Goal: Check status: Check status

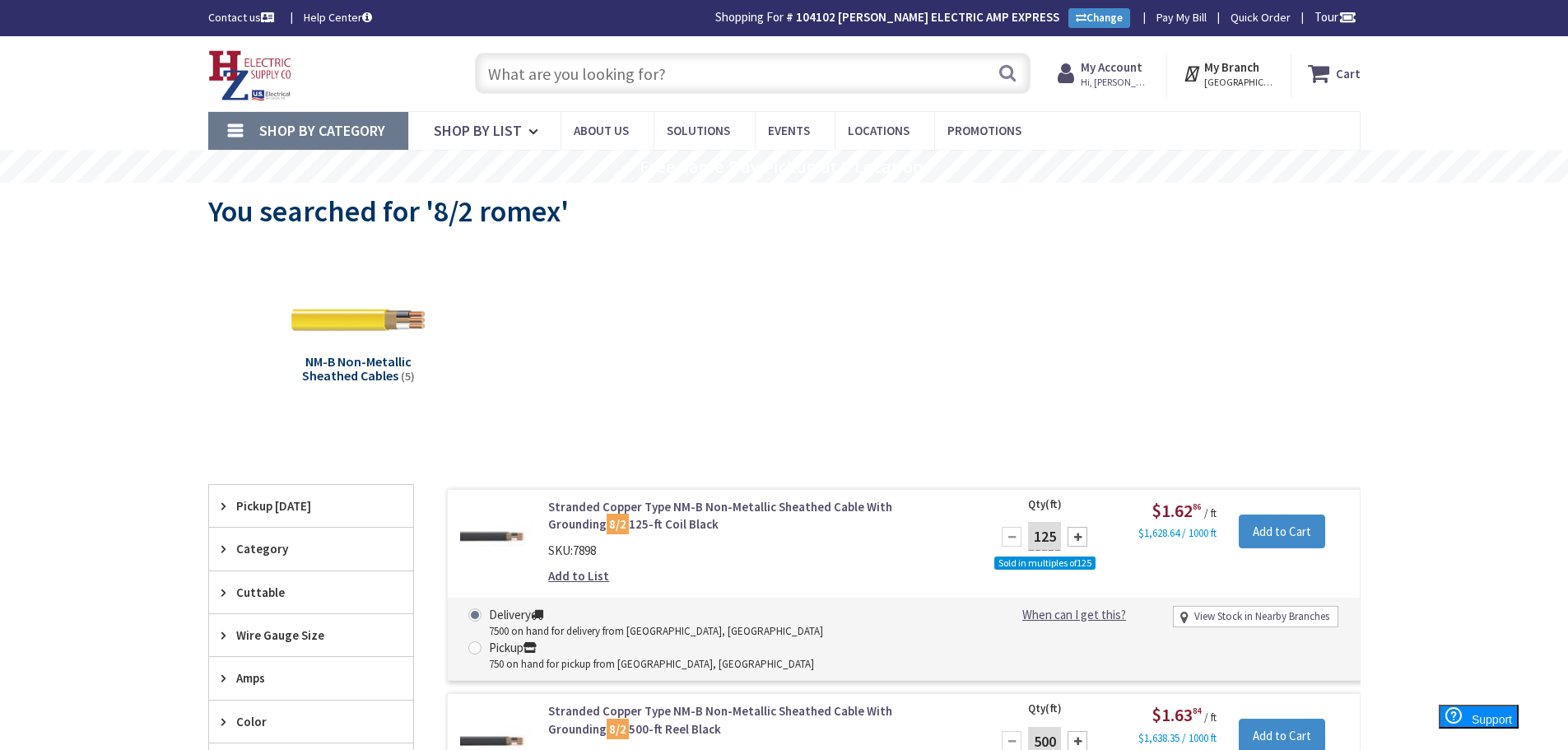
click at [527, 69] on input "text" at bounding box center [753, 73] width 556 height 41
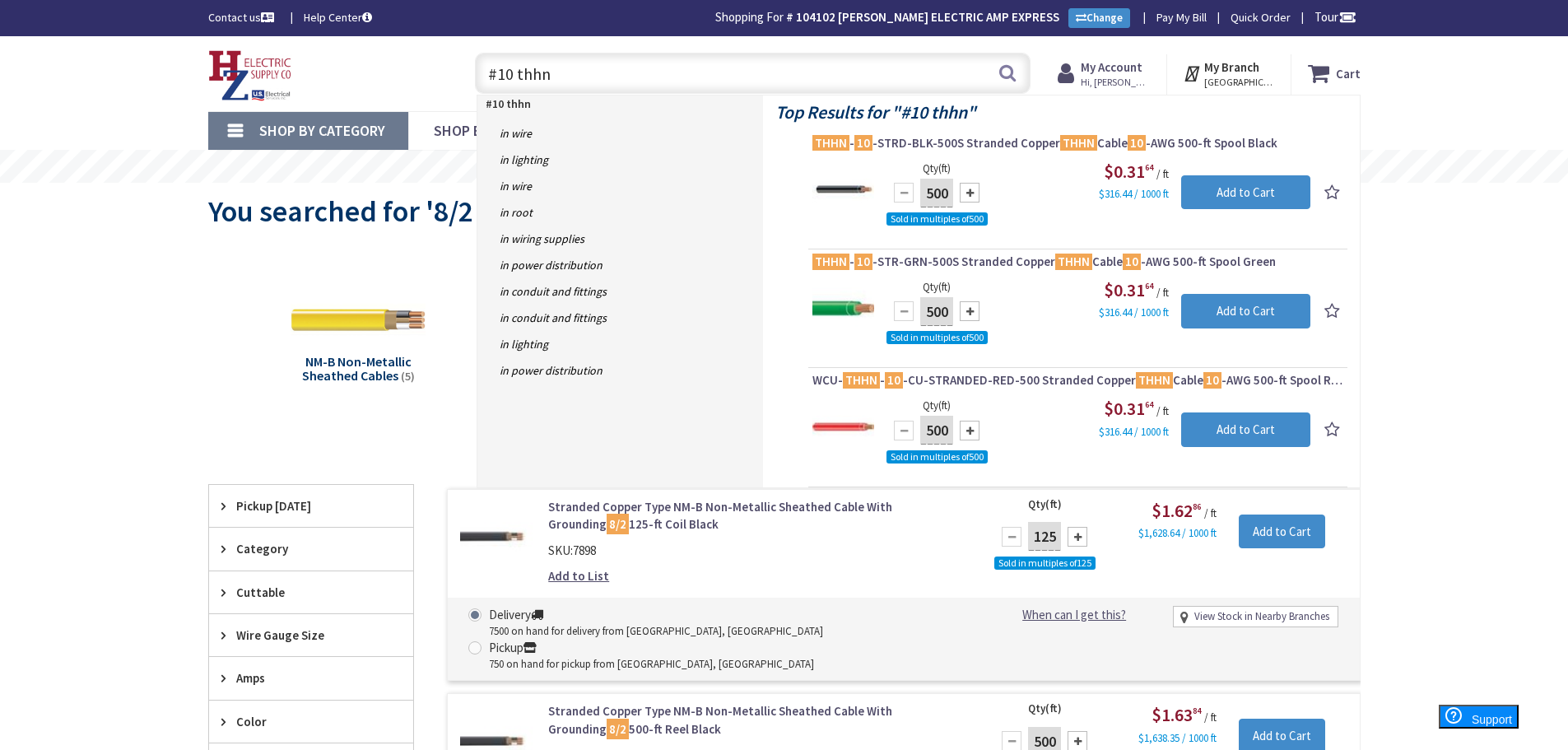
click at [512, 74] on input "#10 thhn" at bounding box center [753, 73] width 556 height 41
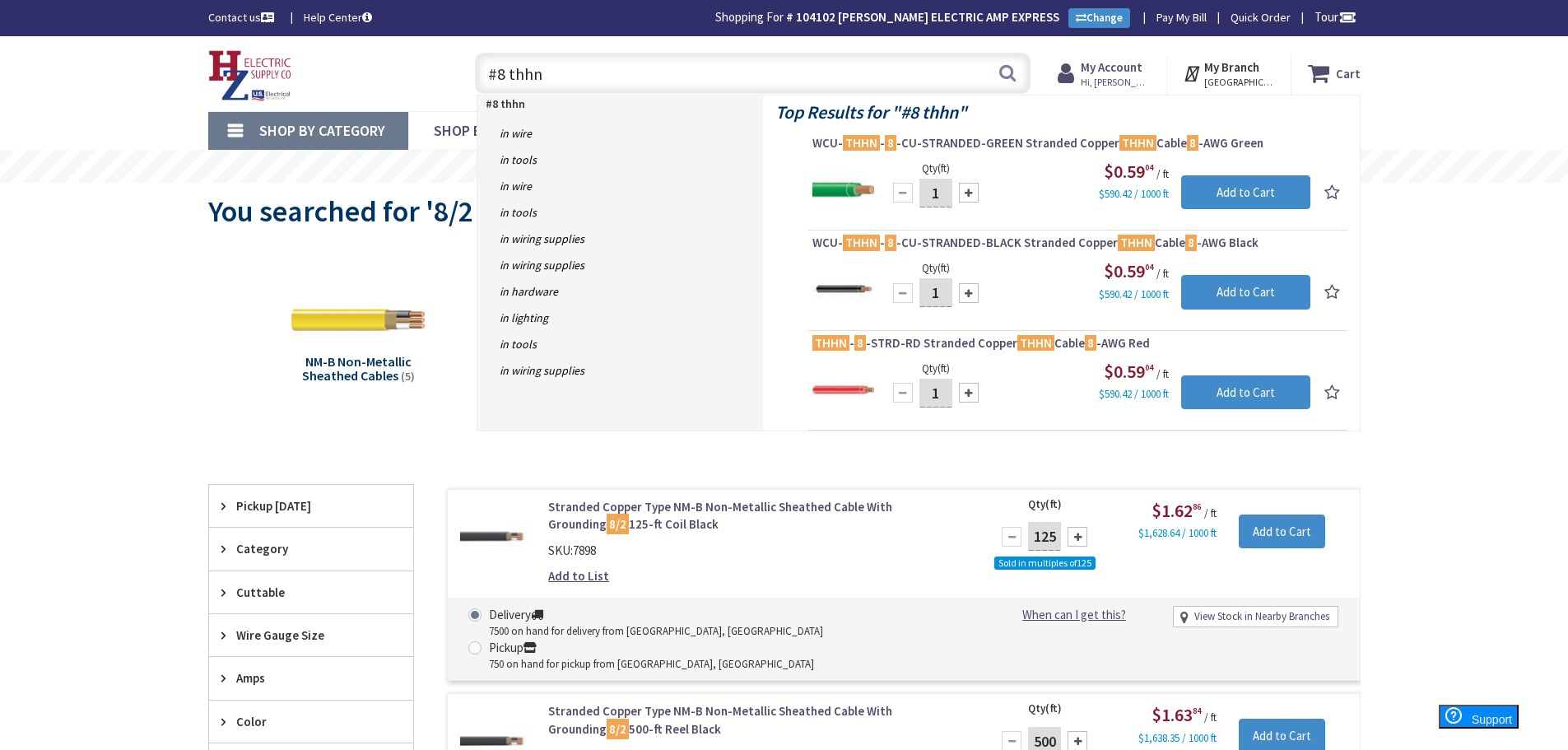
click at [537, 74] on input "#8 thhn" at bounding box center [753, 73] width 556 height 41
type input "#"
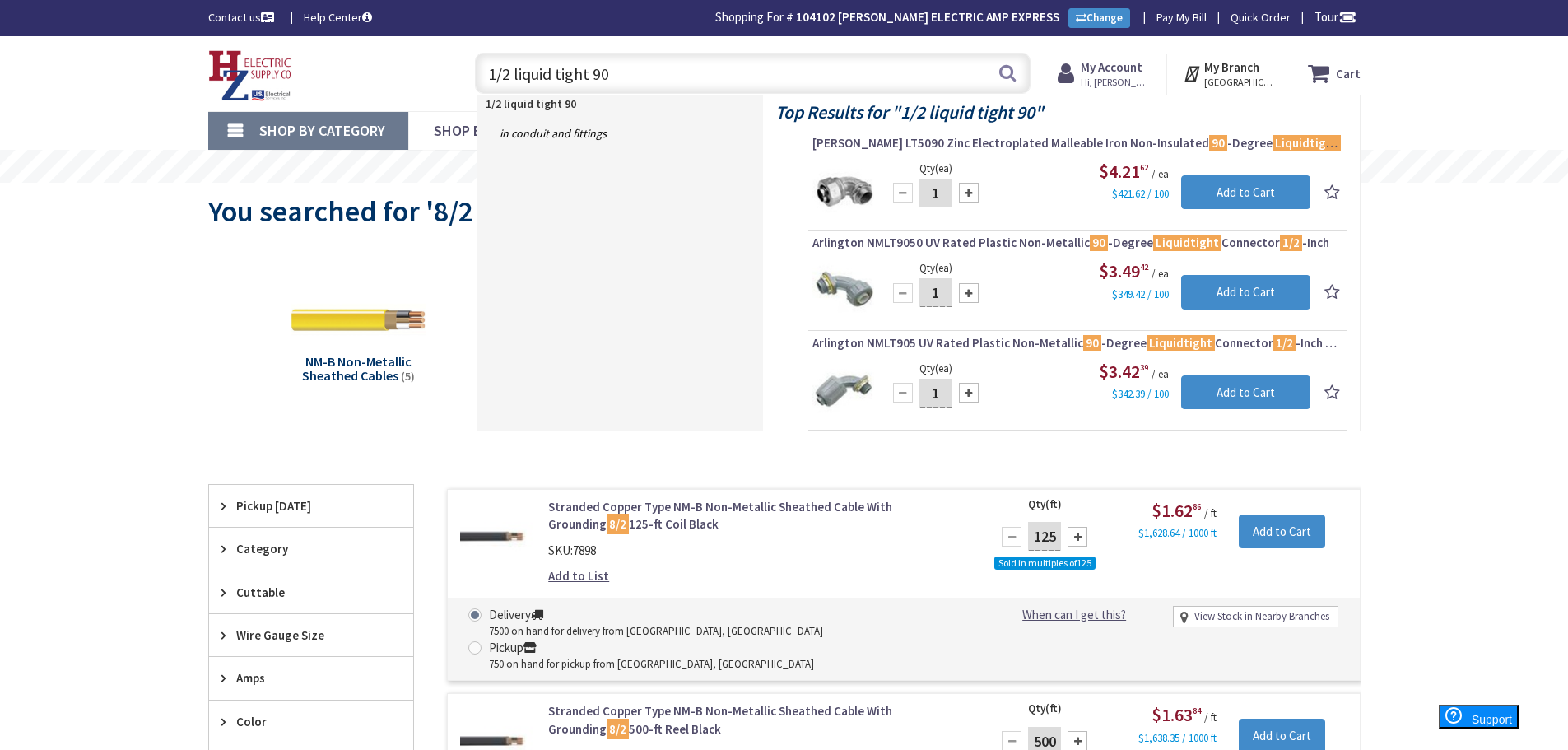
drag, startPoint x: 649, startPoint y: 58, endPoint x: 347, endPoint y: 118, distance: 307.9
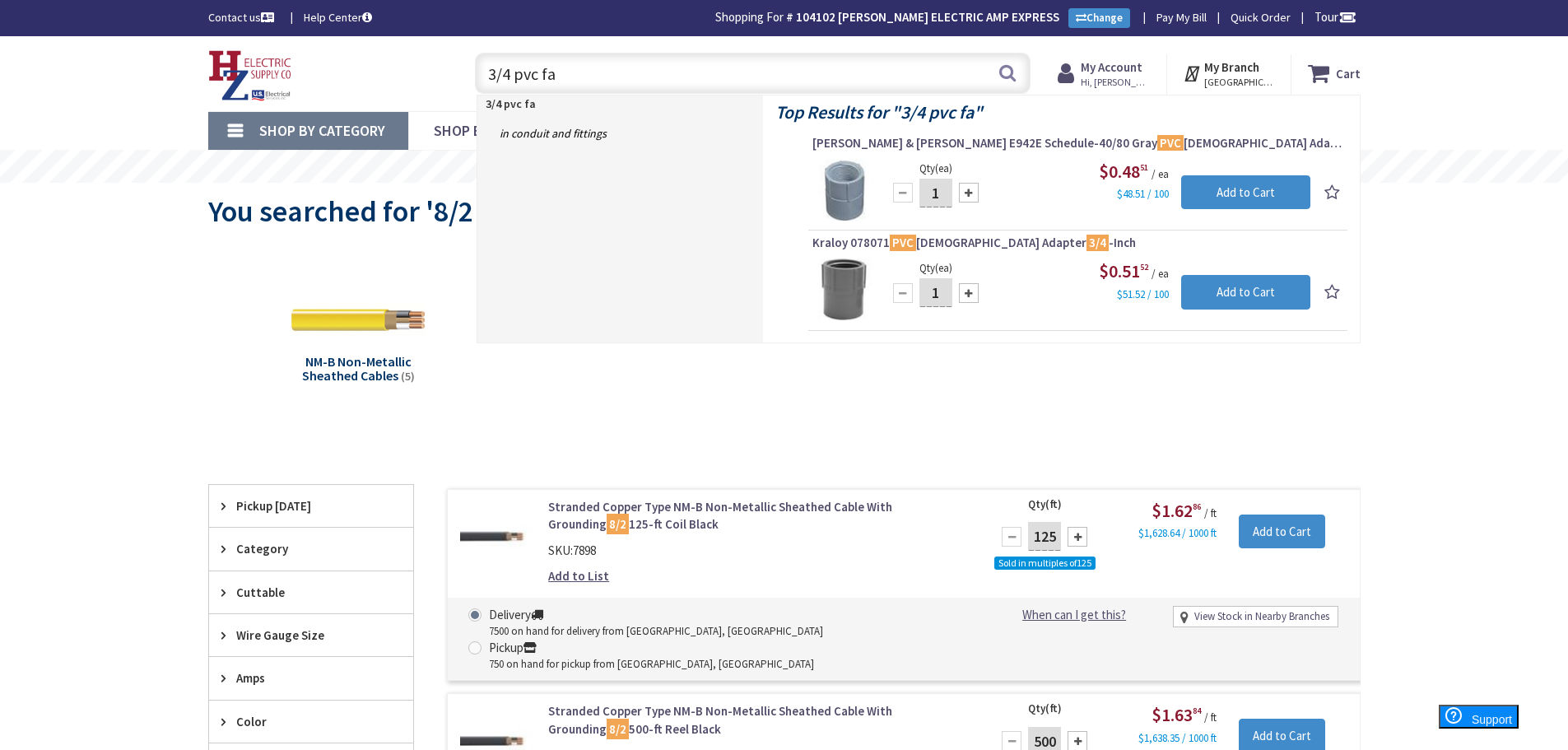
drag, startPoint x: 571, startPoint y: 68, endPoint x: 535, endPoint y: 168, distance: 106.3
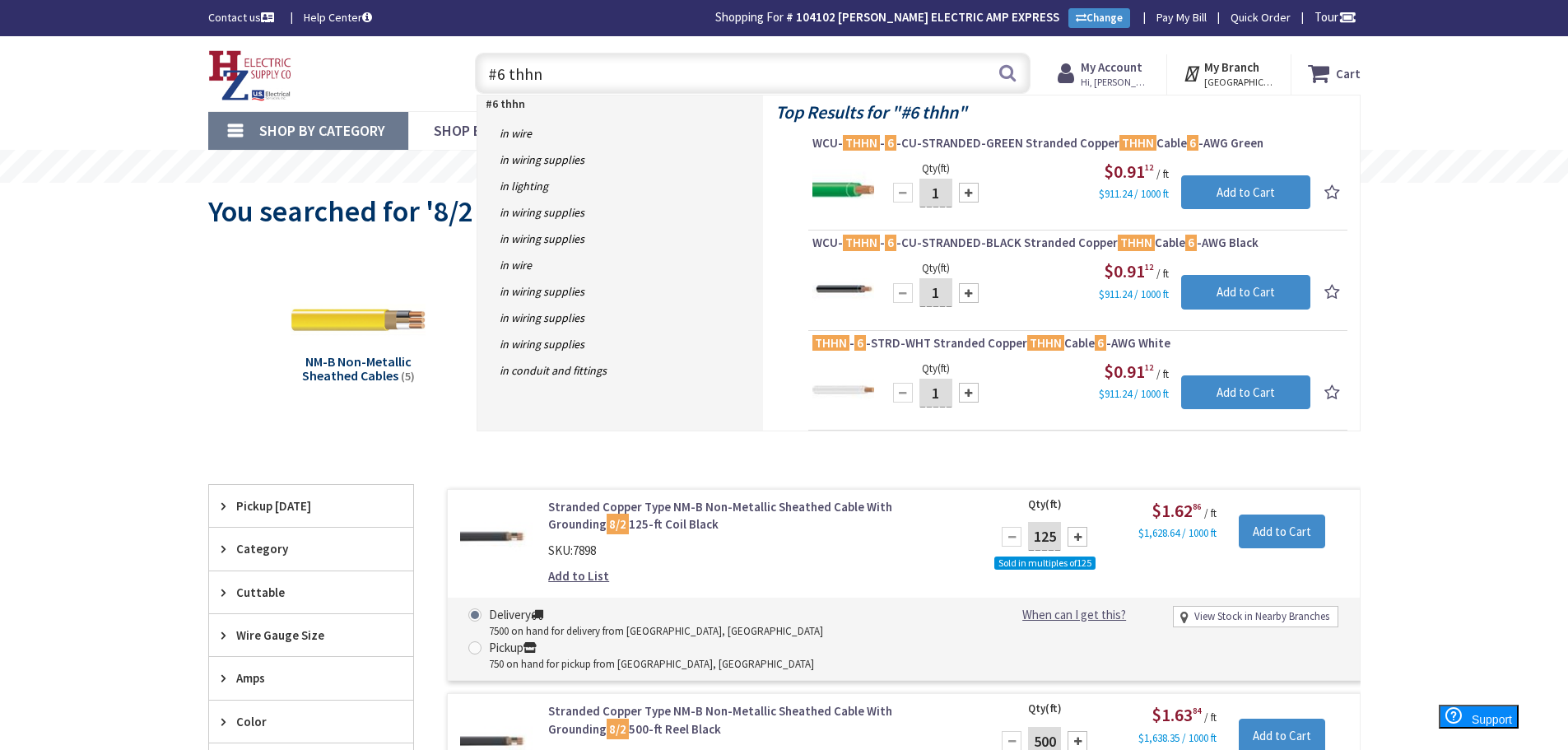
drag, startPoint x: 520, startPoint y: 83, endPoint x: 327, endPoint y: 87, distance: 193.0
click at [317, 86] on div "Toggle Nav #6 thhn #6 thhn Search Cart My Cart Close You have no items in your …" at bounding box center [784, 74] width 1177 height 55
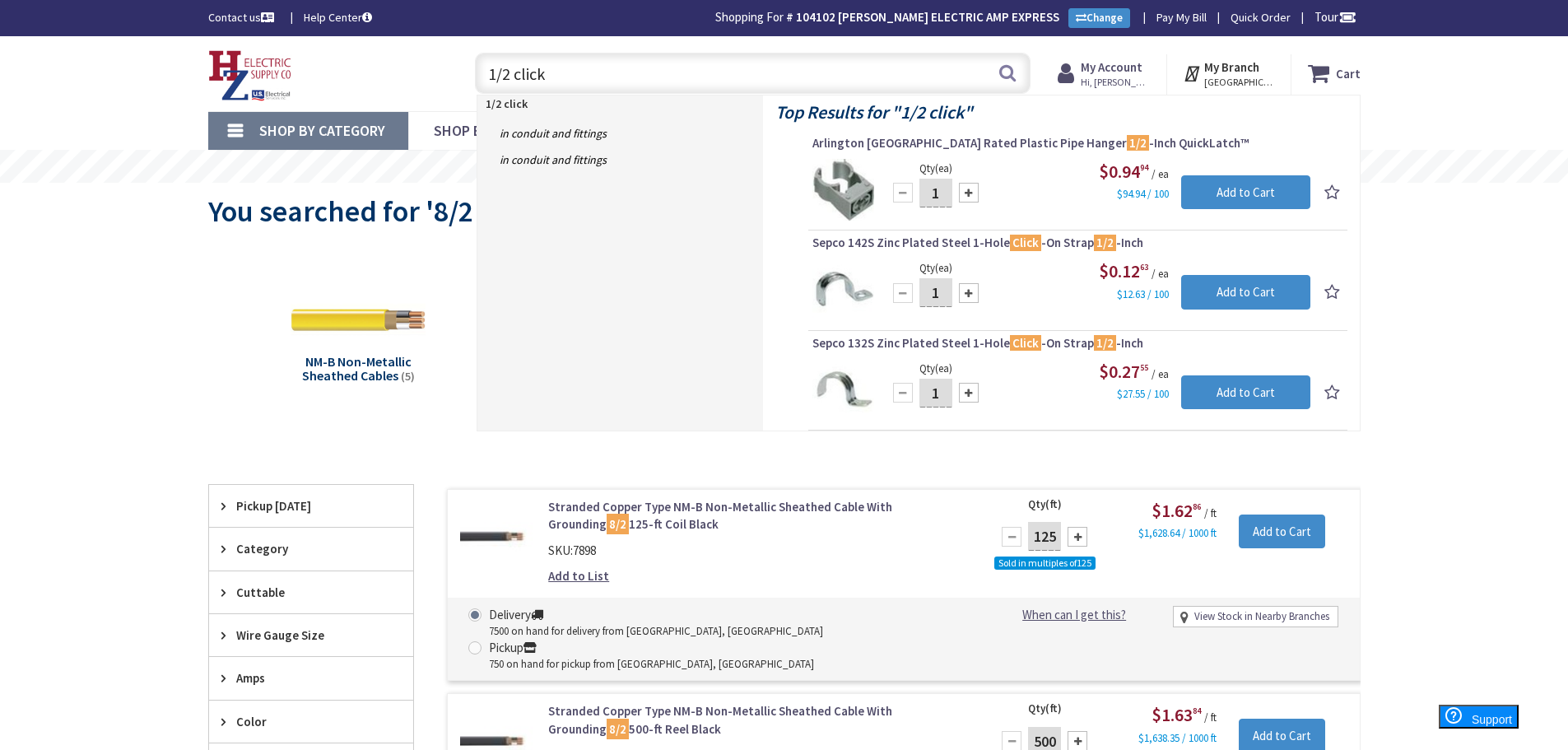
drag, startPoint x: 566, startPoint y: 73, endPoint x: 392, endPoint y: 111, distance: 178.1
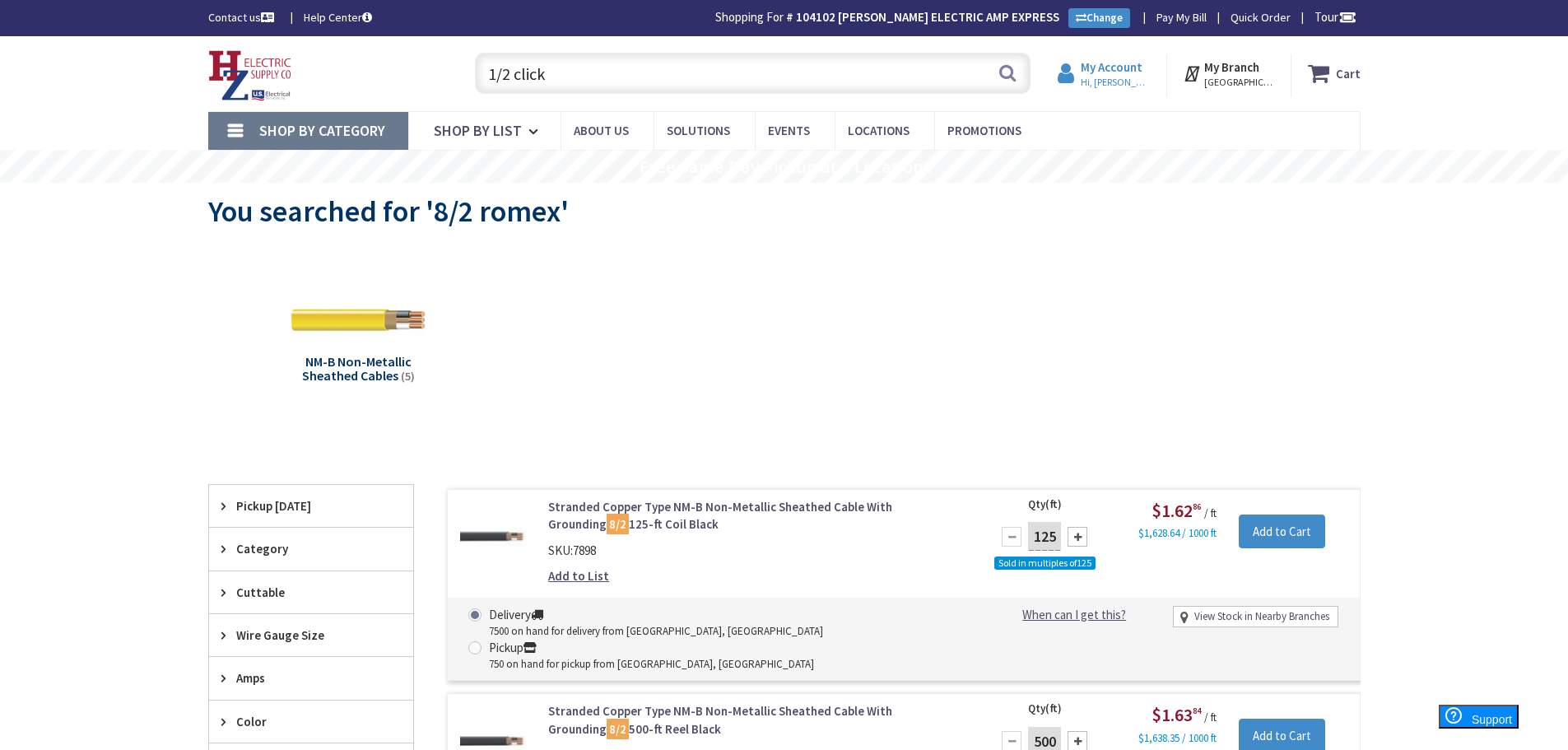
type input "1/2 click"
click at [1108, 70] on strong "My Account" at bounding box center [1112, 67] width 62 height 16
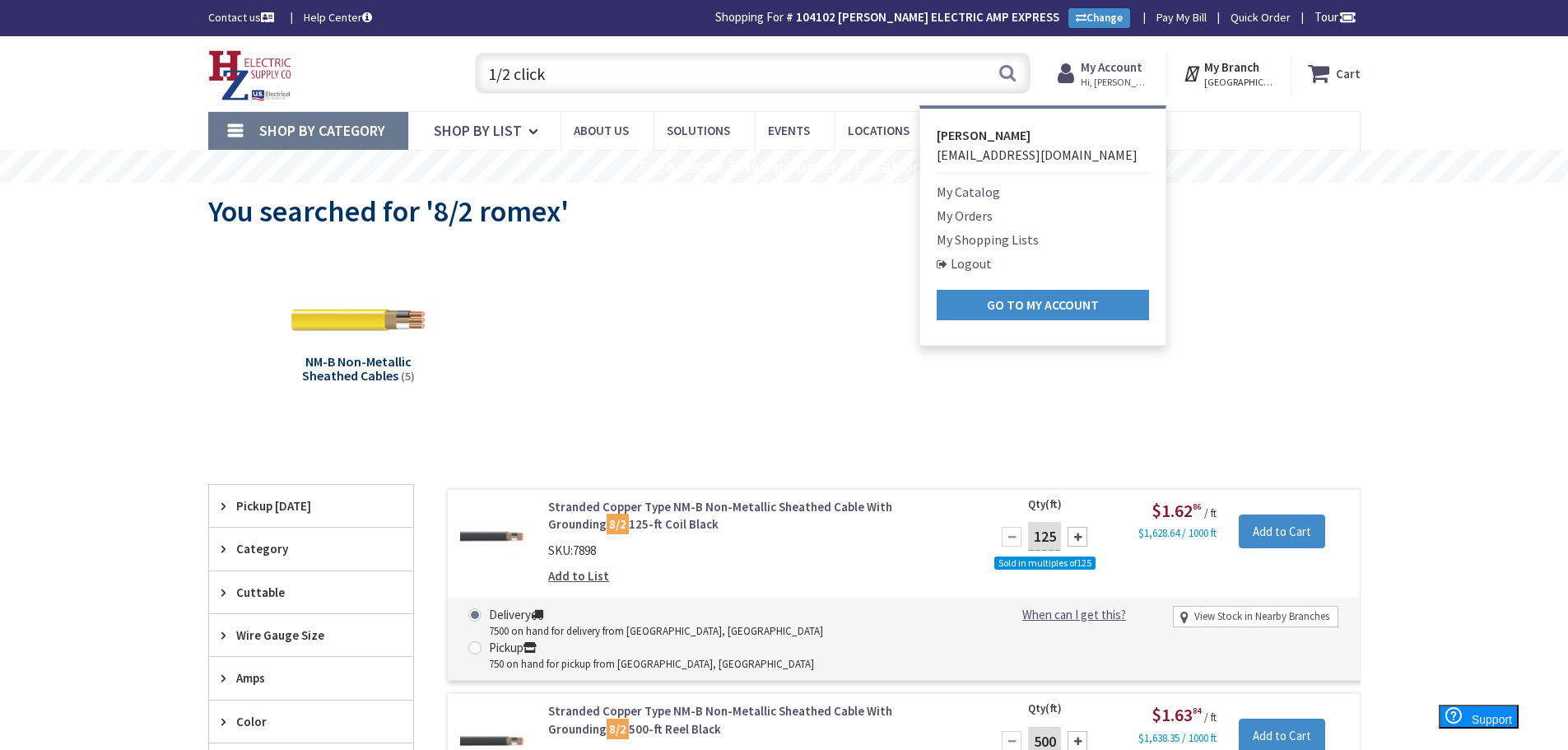
click at [979, 217] on link "My Orders" at bounding box center [965, 215] width 56 height 19
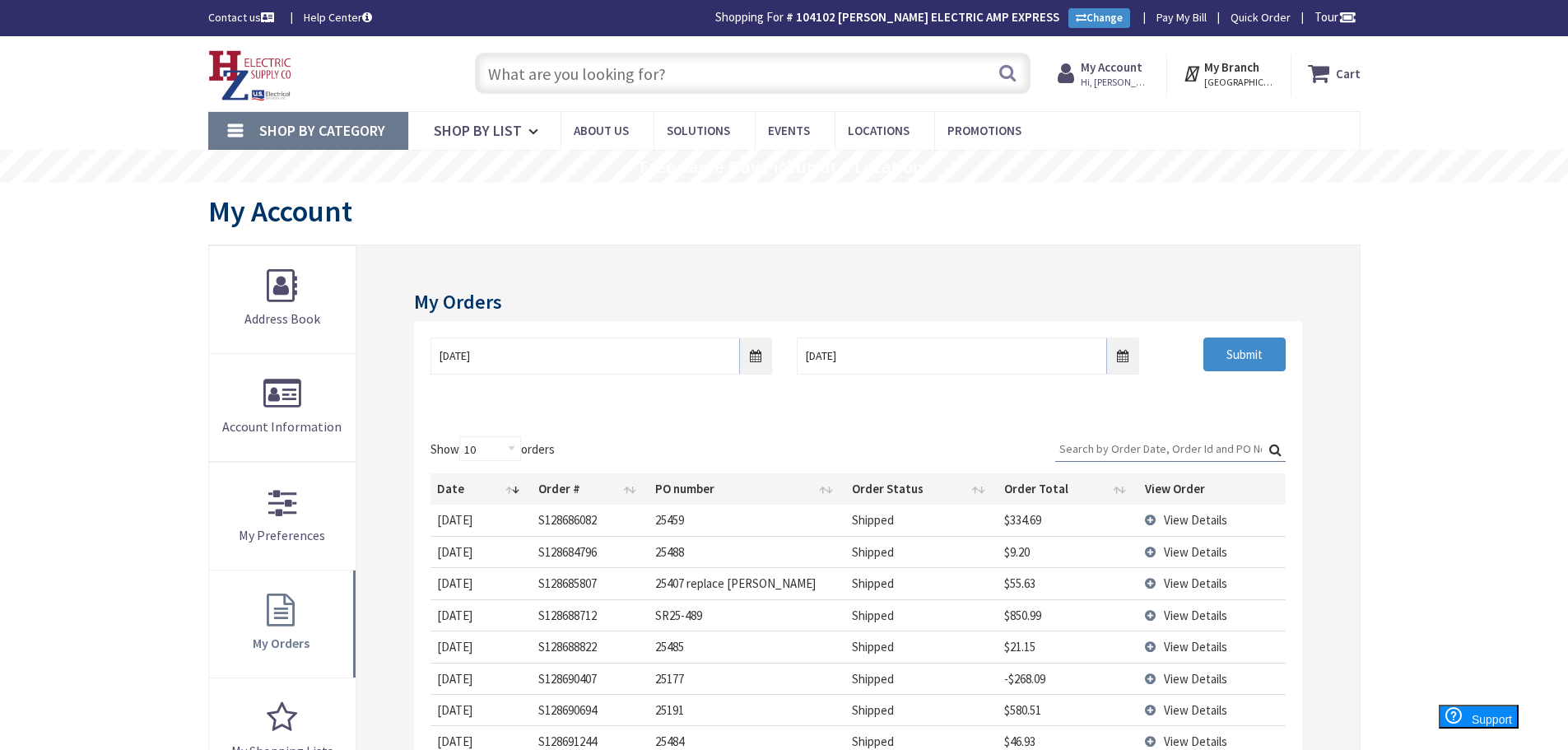
drag, startPoint x: 1117, startPoint y: 453, endPoint x: 1511, endPoint y: 496, distance: 396.3
click at [1118, 451] on input "Search:" at bounding box center [1171, 448] width 231 height 24
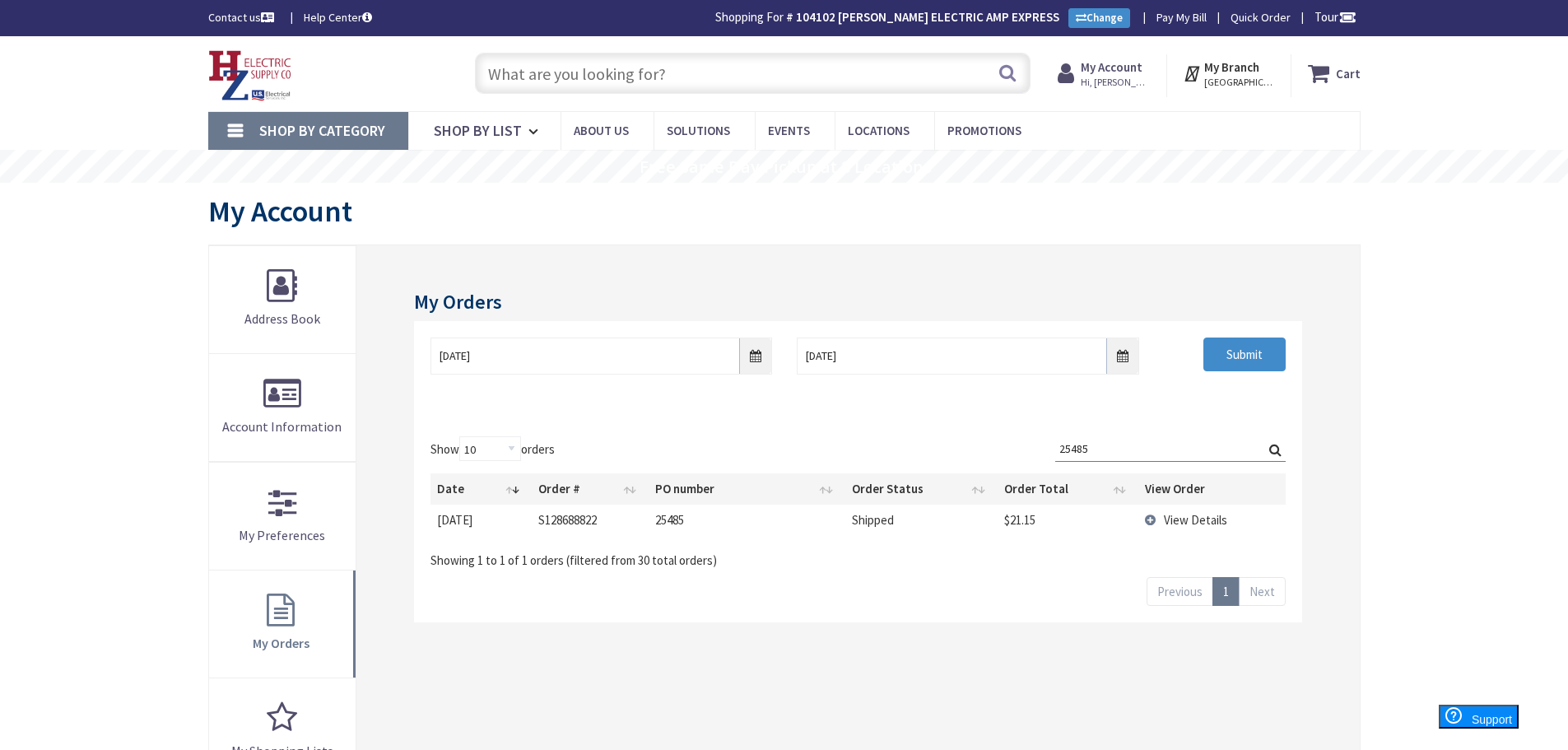
type input "25485"
click at [1149, 523] on td "View Details" at bounding box center [1211, 519] width 146 height 30
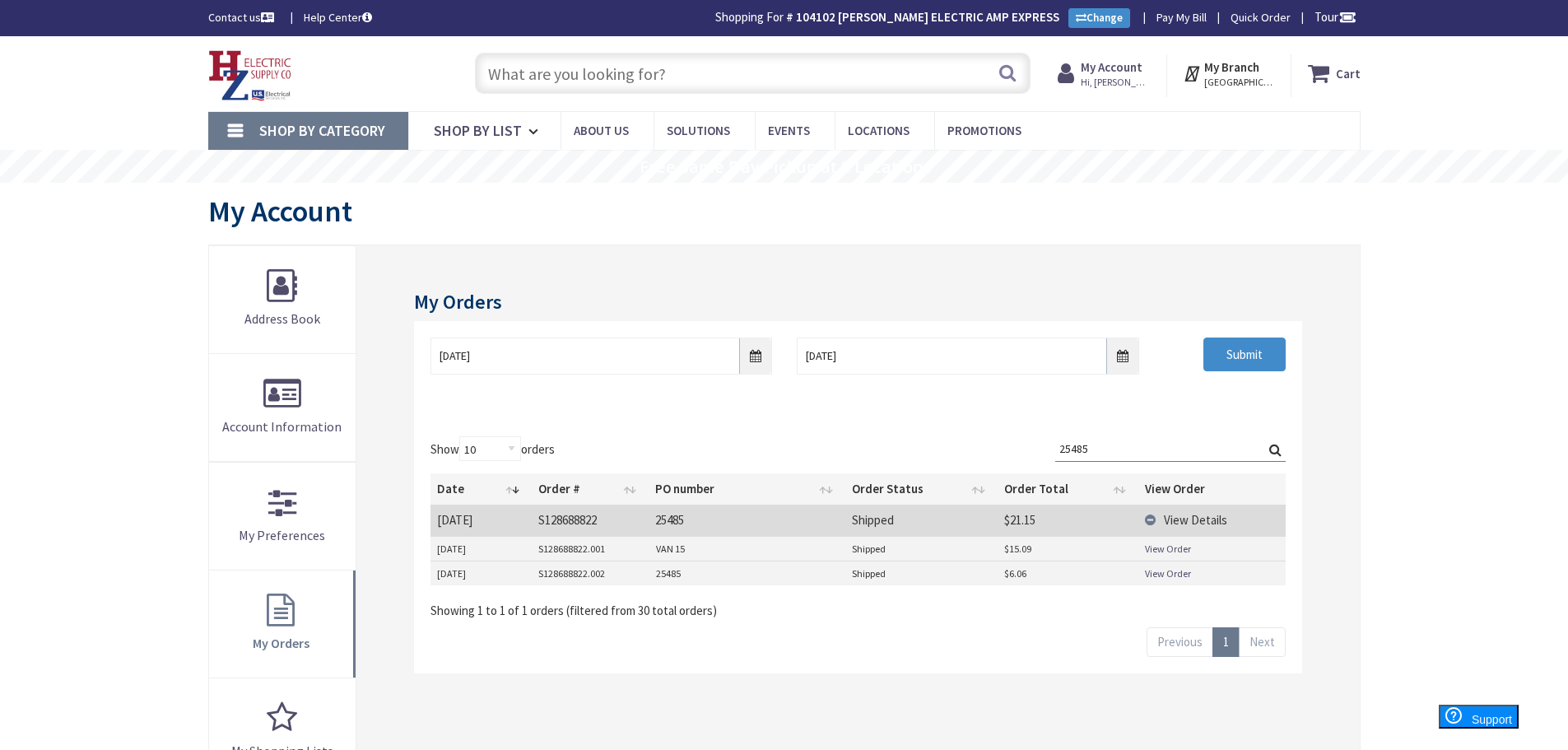
click at [1172, 546] on link "View Order" at bounding box center [1168, 548] width 46 height 14
click at [660, 73] on input "text" at bounding box center [753, 73] width 556 height 41
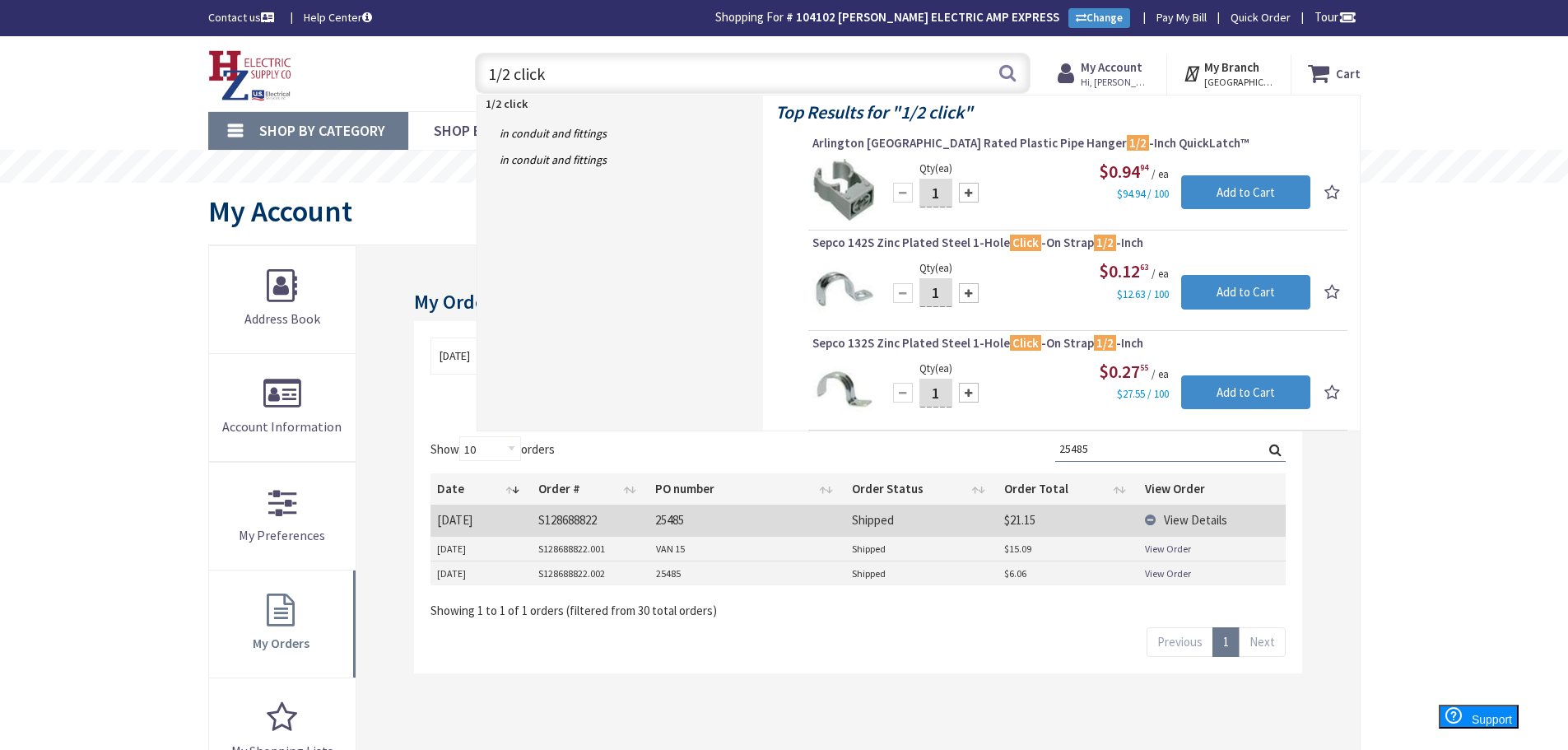
drag, startPoint x: 600, startPoint y: 76, endPoint x: 612, endPoint y: 89, distance: 17.7
click at [599, 76] on input "1/2 click" at bounding box center [753, 73] width 556 height 41
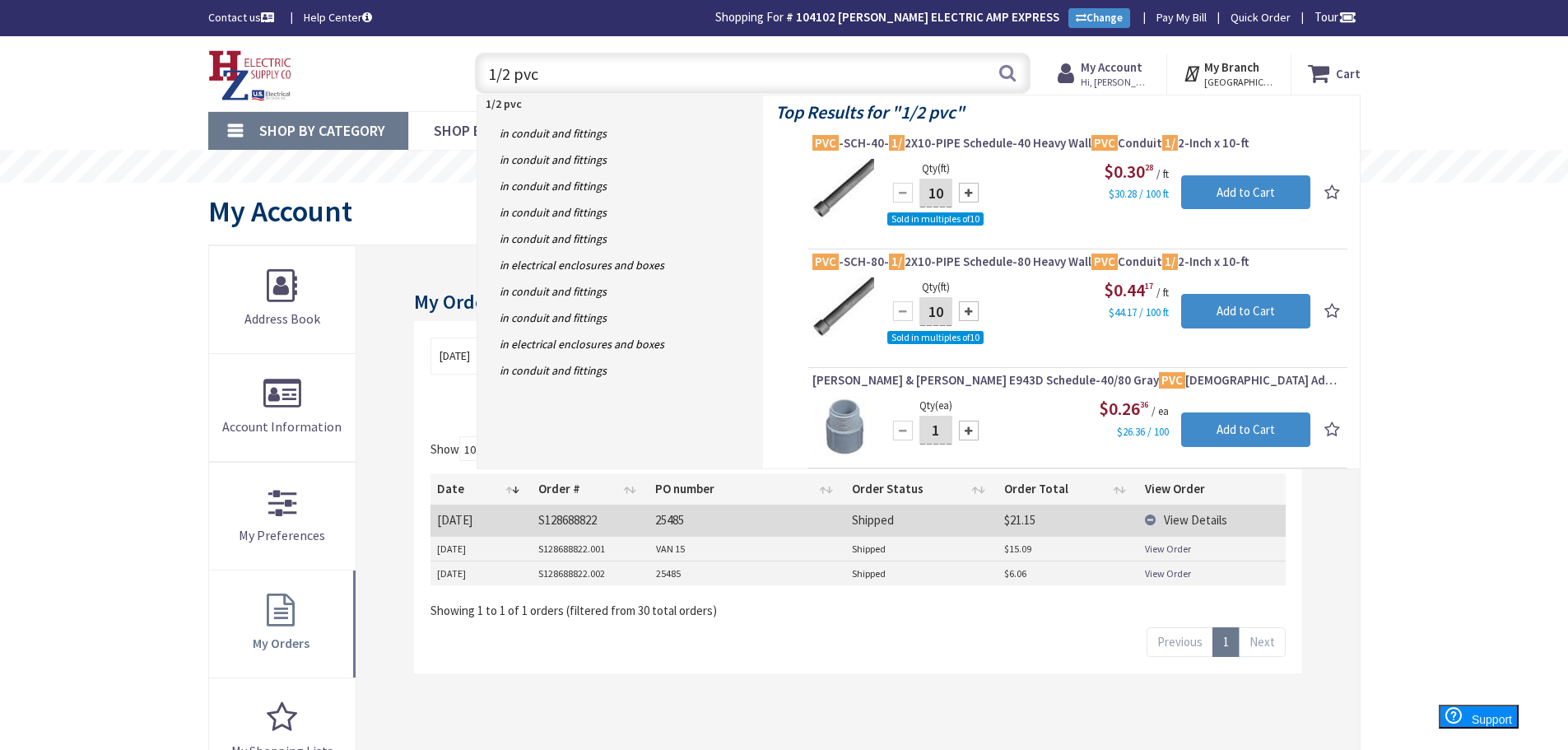
drag, startPoint x: 567, startPoint y: 78, endPoint x: 71, endPoint y: 73, distance: 496.0
click at [59, 78] on div "Skip to Content Toggle Nav 1/2 pvc 1/2 pvc Search Cart My Cart Close" at bounding box center [784, 73] width 1568 height 75
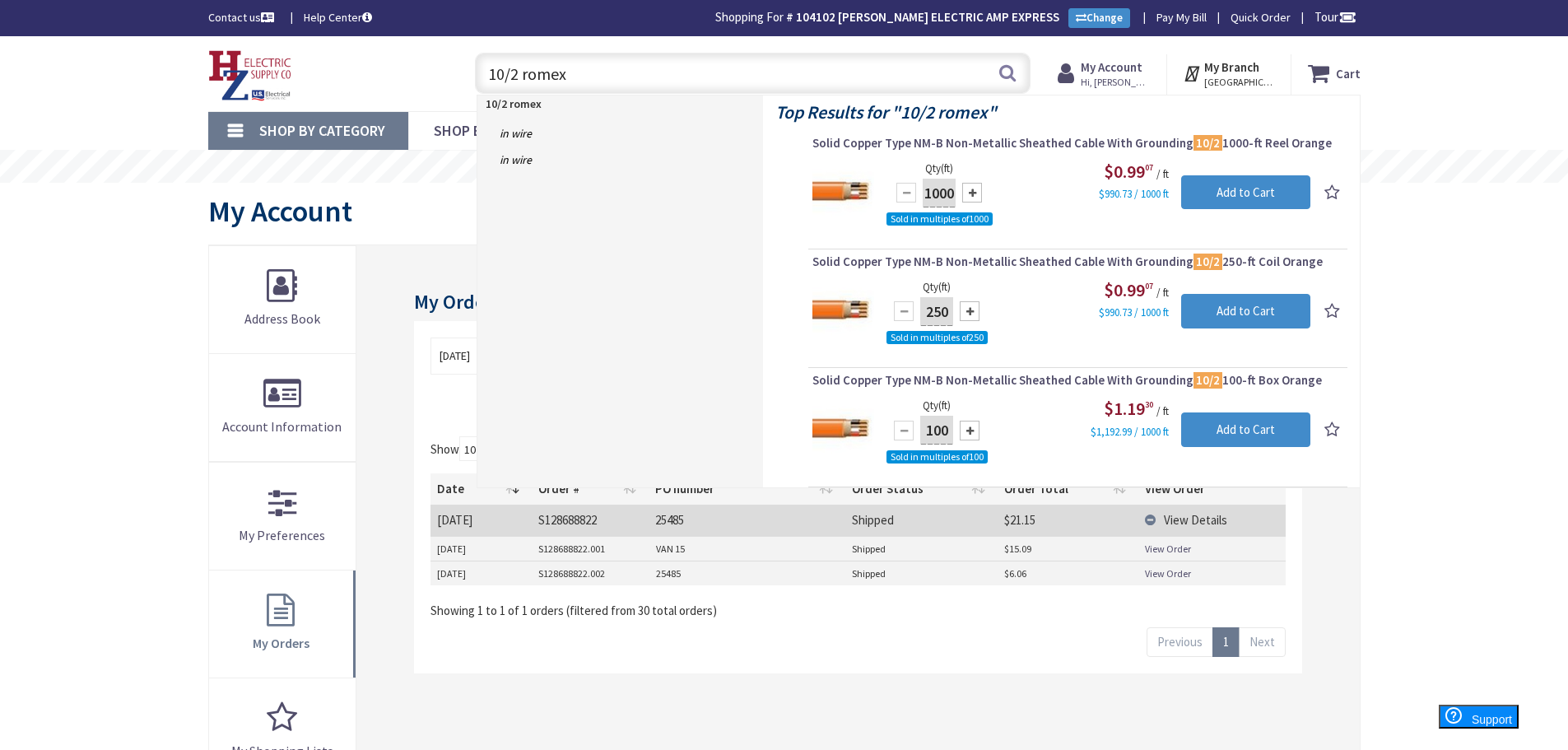
drag, startPoint x: 593, startPoint y: 74, endPoint x: 276, endPoint y: 102, distance: 318.2
click at [284, 81] on div "Toggle Nav 10/2 romex 10/2 romex Search Cart My Cart Close" at bounding box center [784, 74] width 1177 height 55
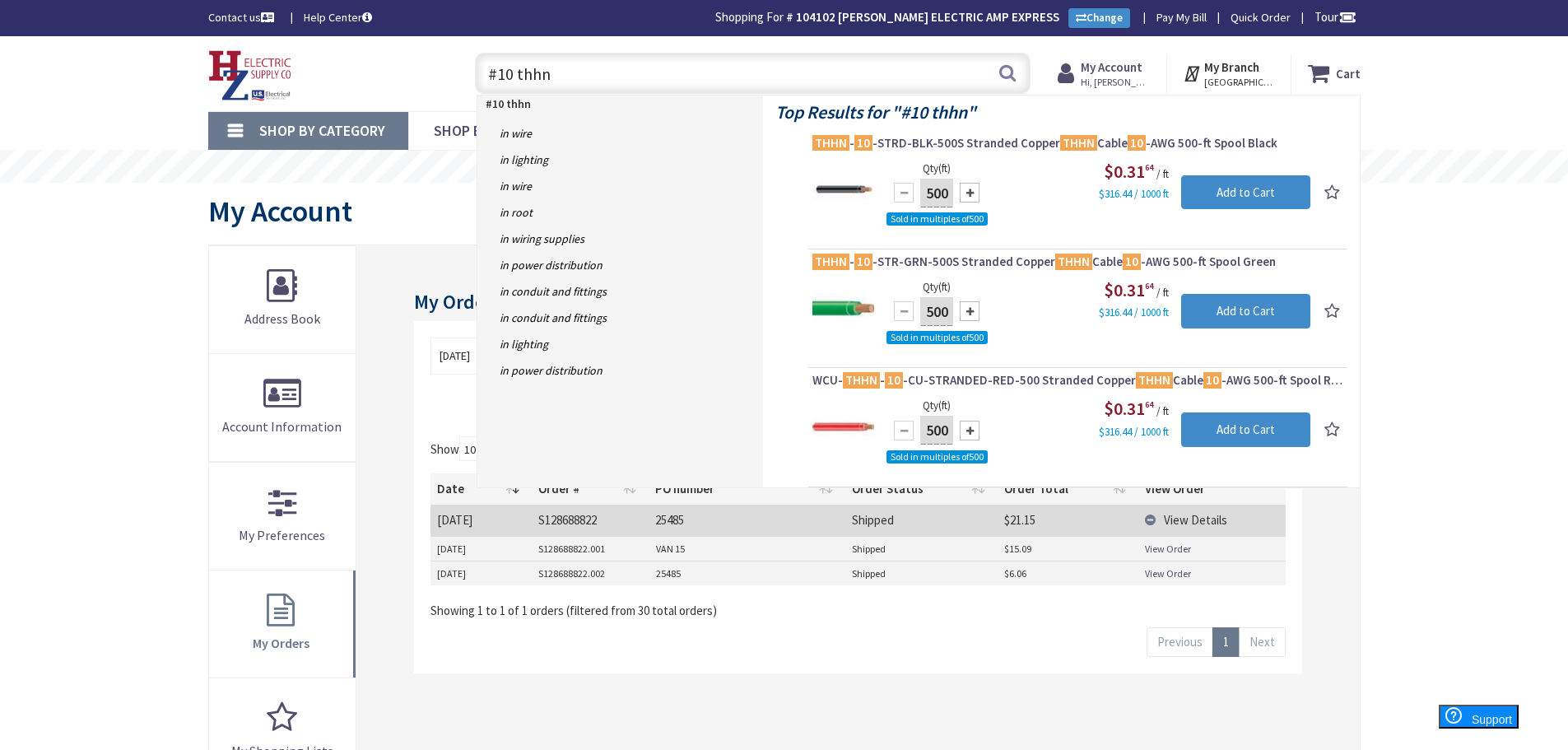
click at [510, 77] on input "#10 thhn" at bounding box center [753, 73] width 556 height 41
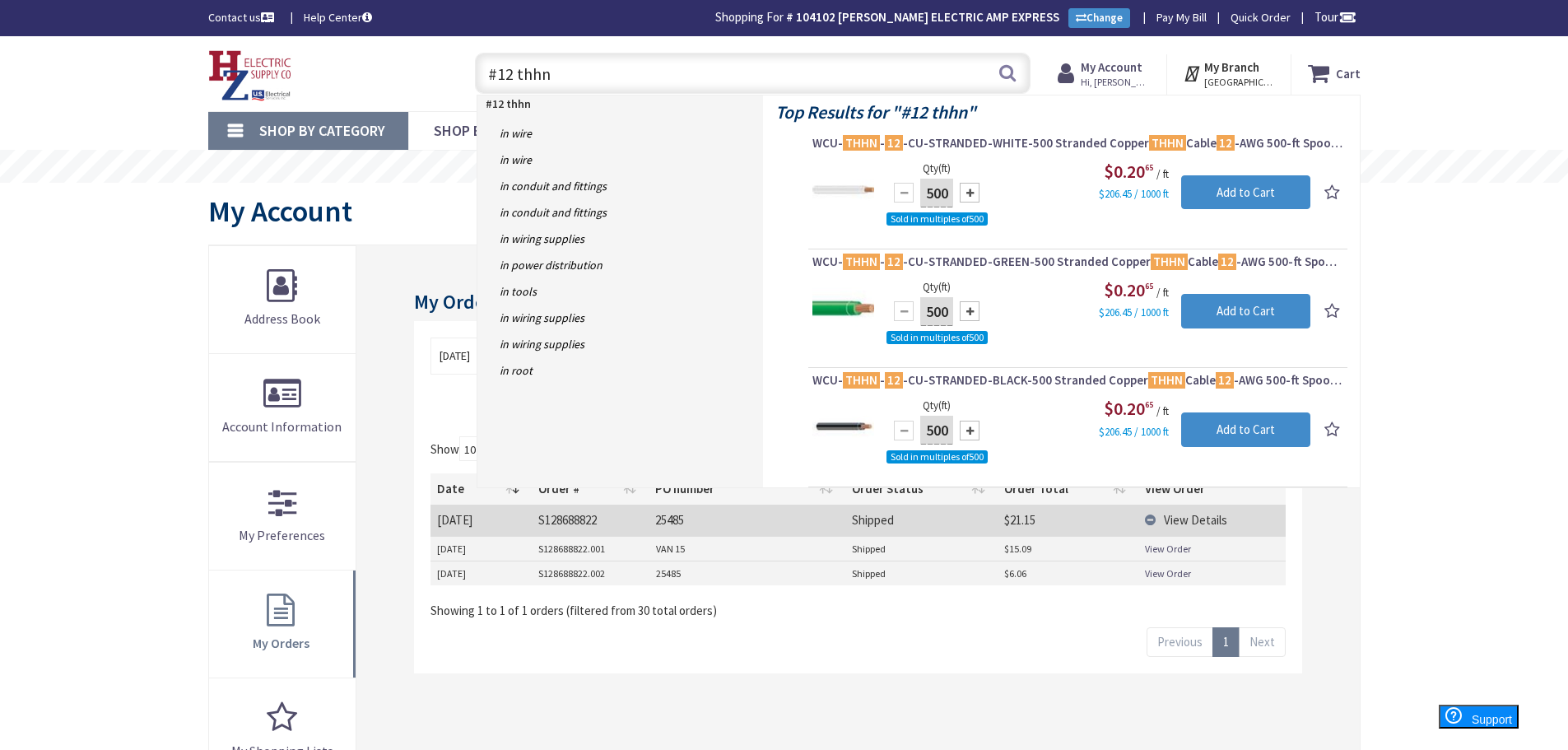
drag, startPoint x: 584, startPoint y: 72, endPoint x: 49, endPoint y: 90, distance: 535.3
click at [49, 90] on div "Skip to Content Toggle Nav #12 thhn #12 thhn Search Cart My Cart Close" at bounding box center [784, 73] width 1568 height 75
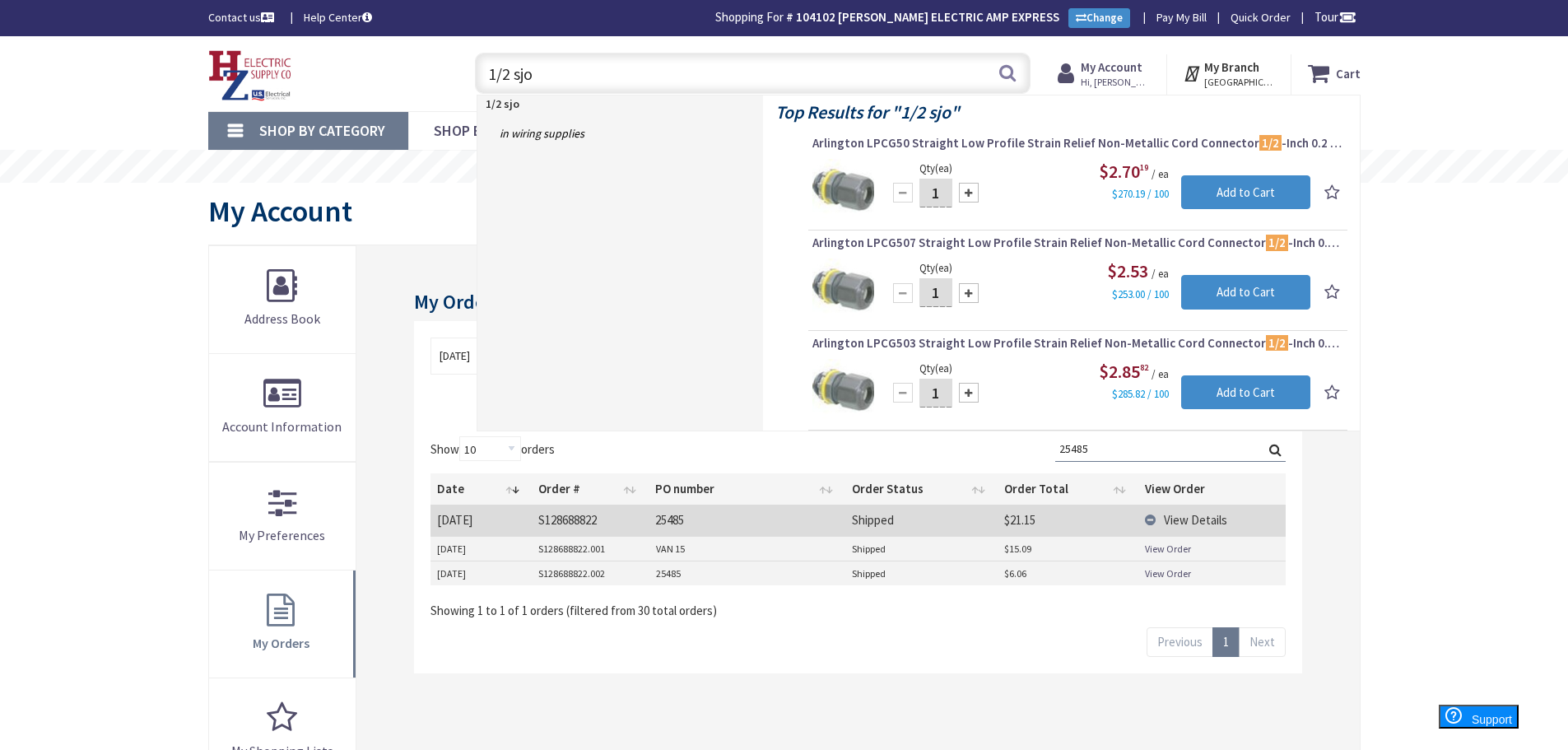
type input "1/2 sjo"
click at [1099, 74] on strong "My Account" at bounding box center [1112, 67] width 62 height 16
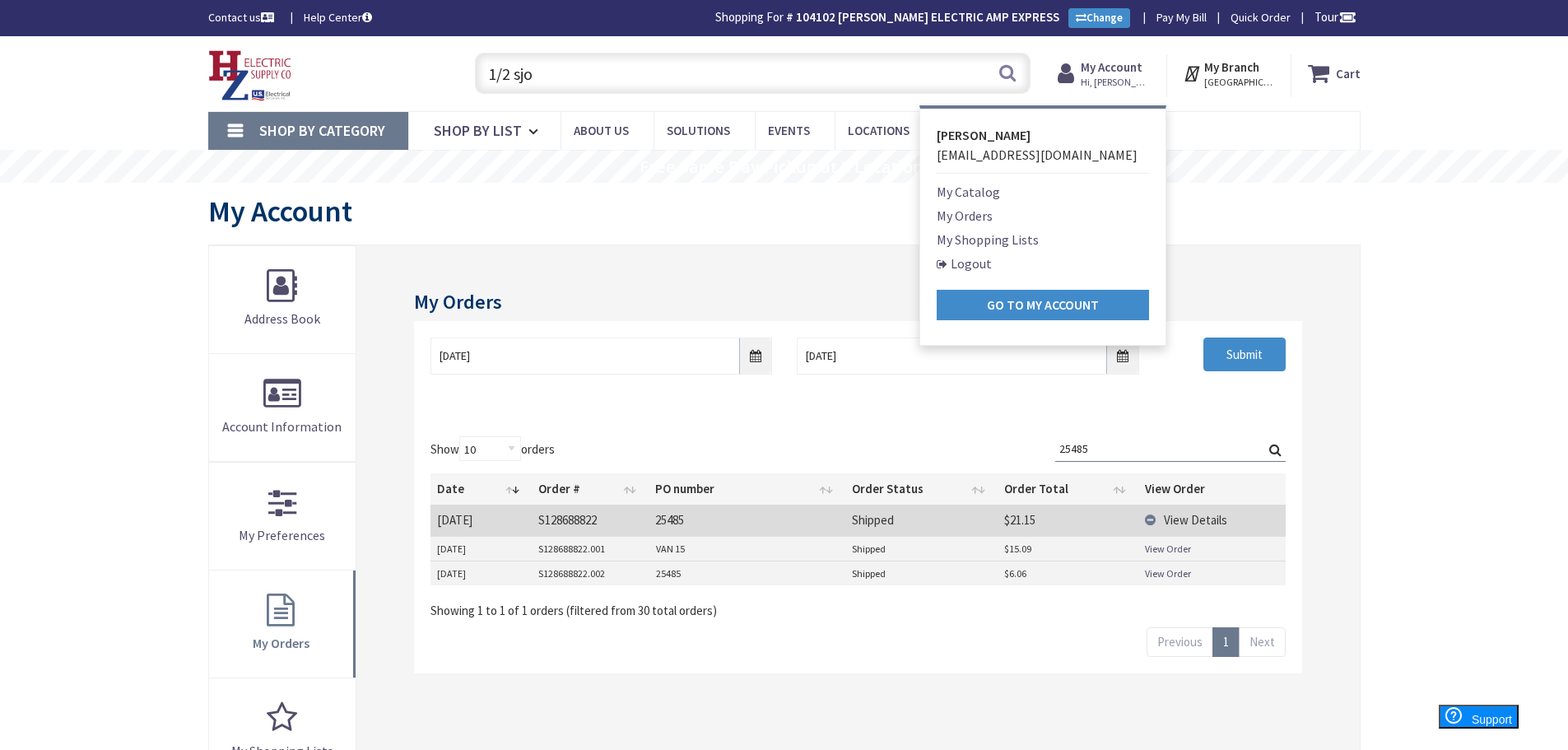
click at [966, 217] on link "My Orders" at bounding box center [965, 215] width 56 height 19
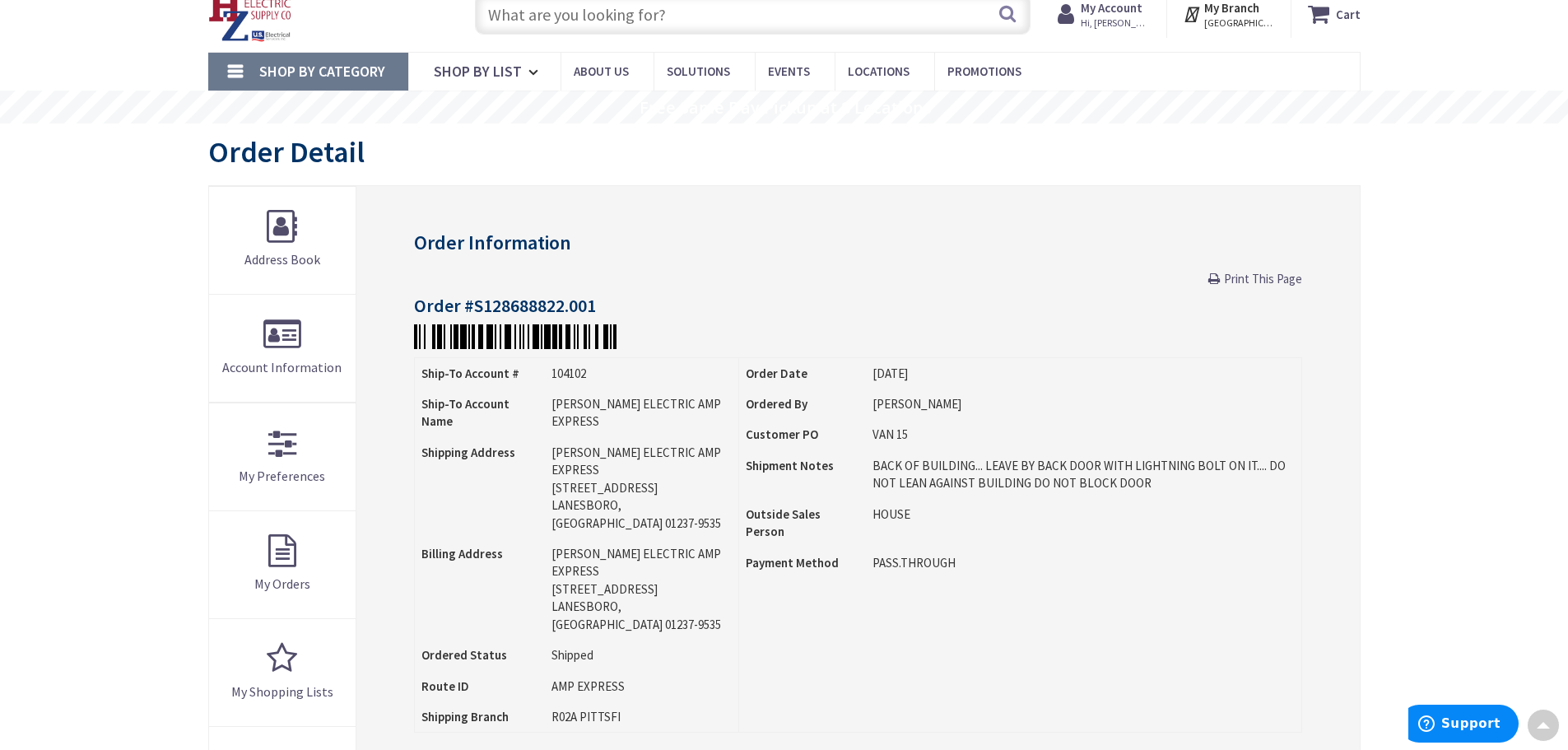
scroll to position [3, 0]
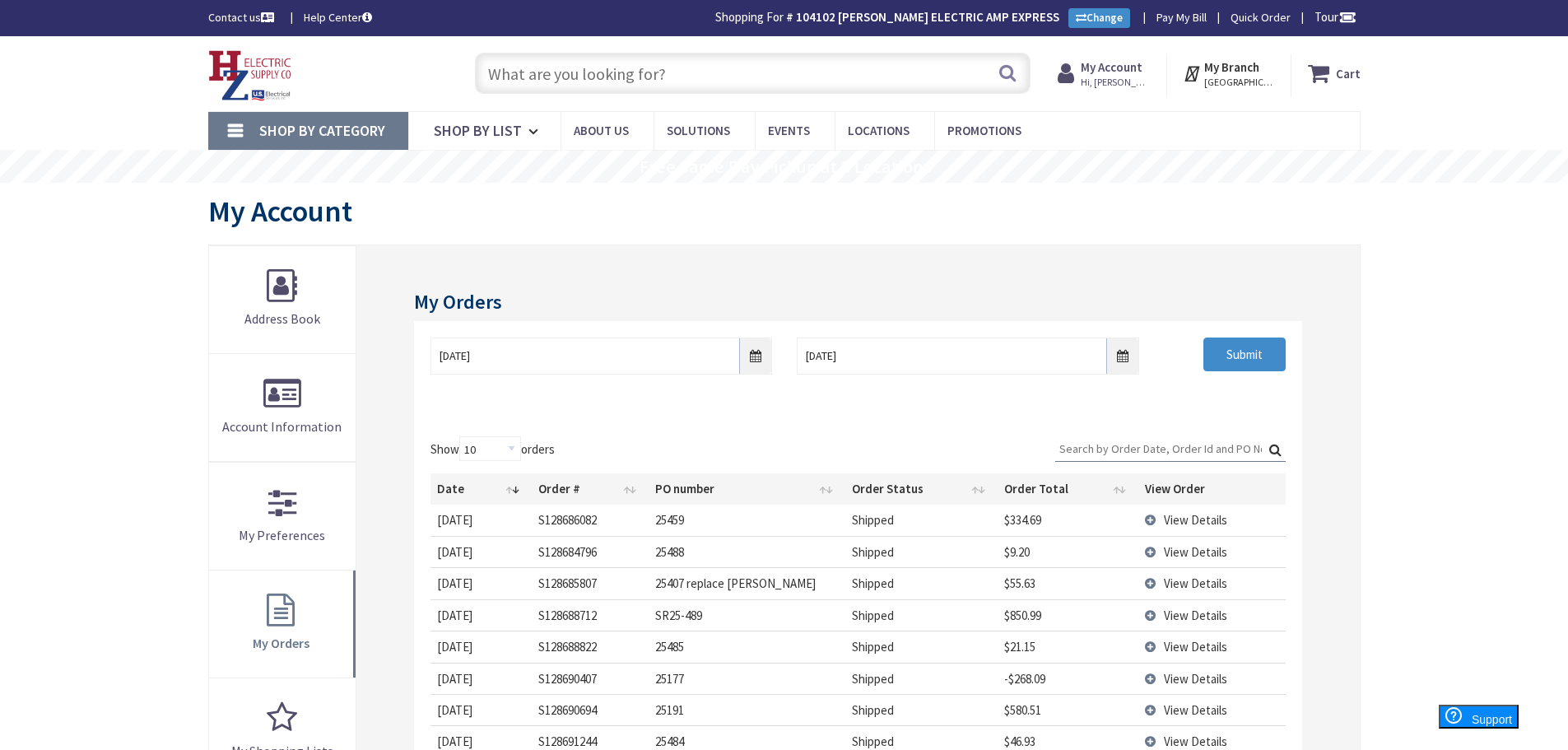
click at [1151, 554] on td "View Details" at bounding box center [1211, 551] width 146 height 31
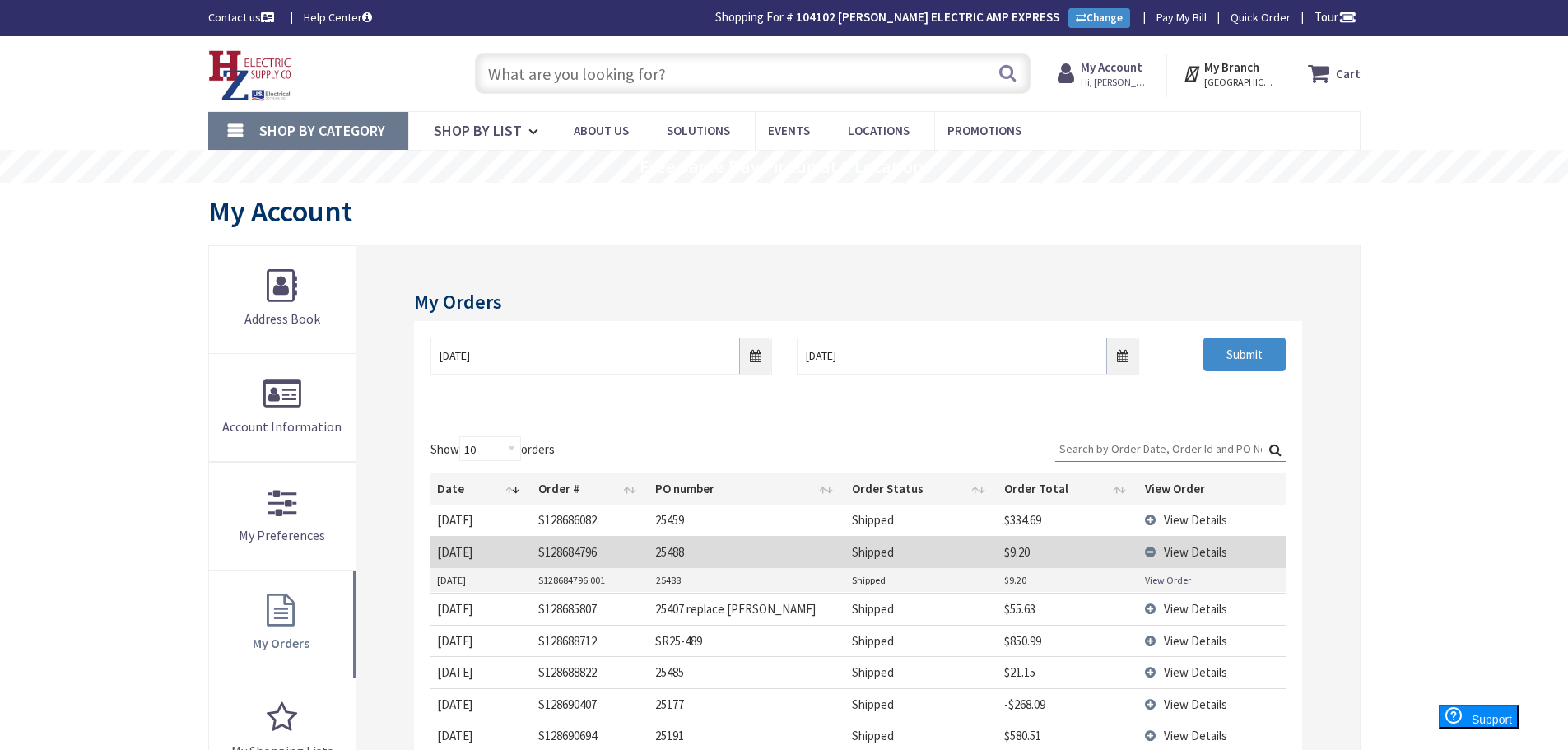
click at [1156, 577] on link "View Order" at bounding box center [1168, 580] width 46 height 14
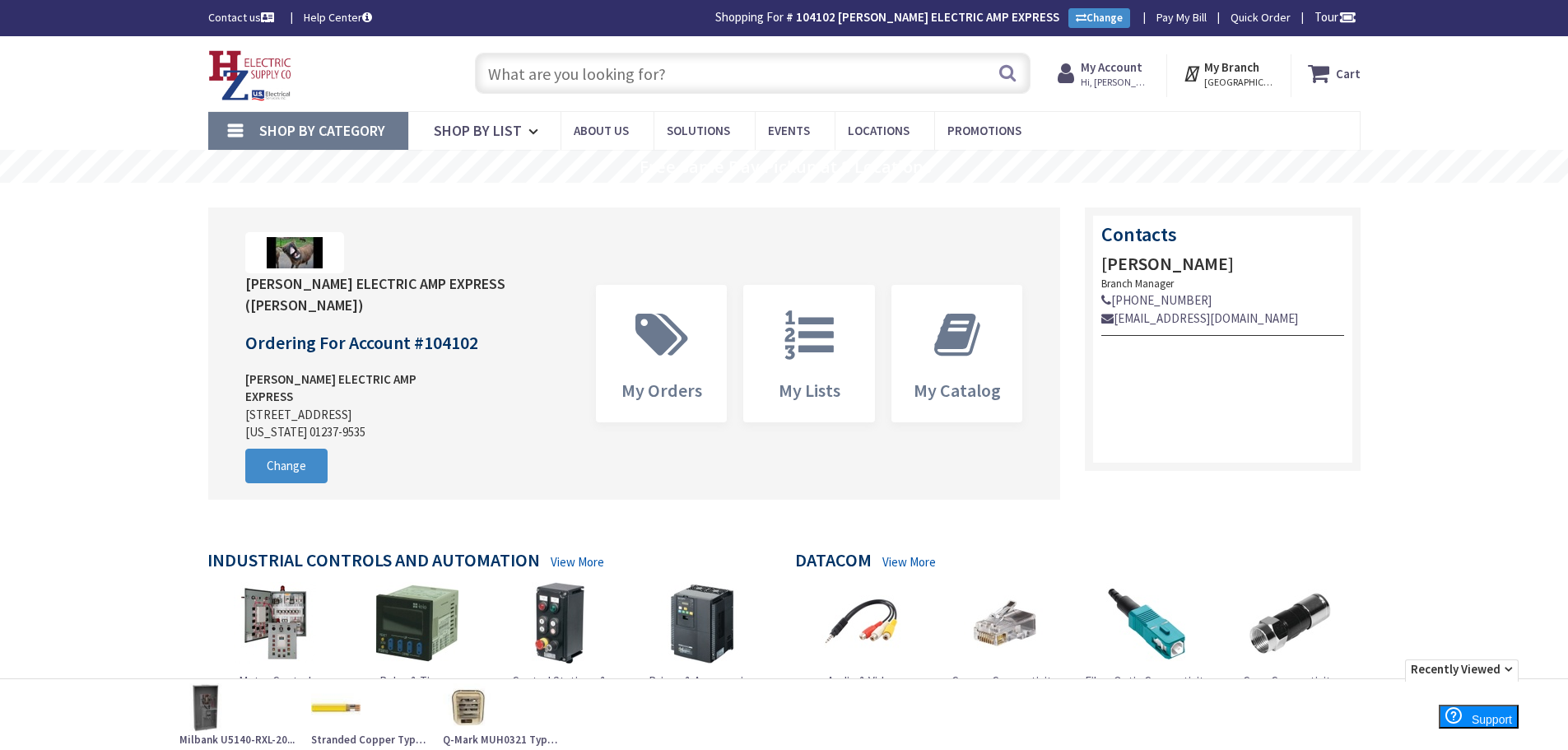
click at [1107, 69] on strong "My Account" at bounding box center [1112, 67] width 62 height 16
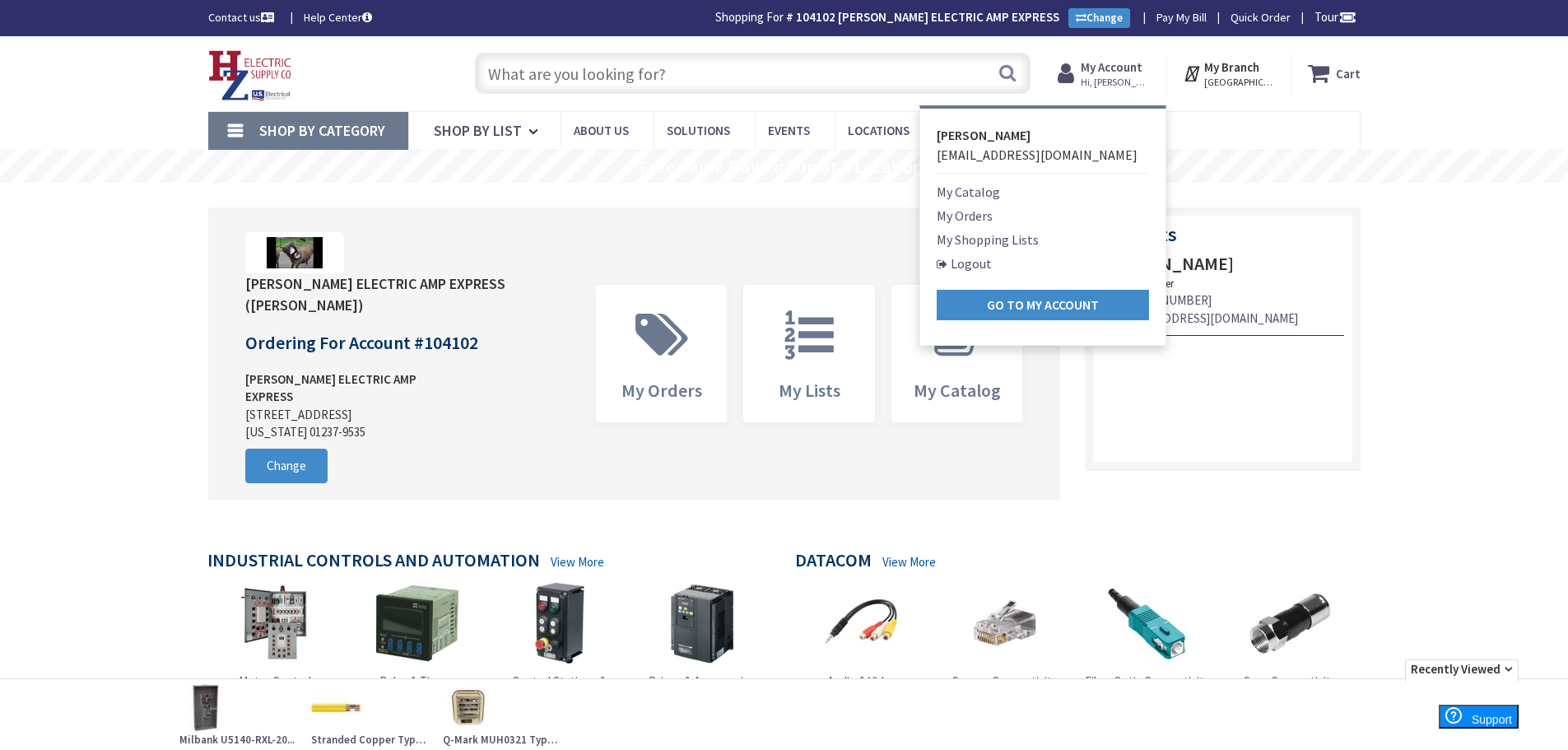
click at [975, 214] on link "My Orders" at bounding box center [965, 215] width 56 height 19
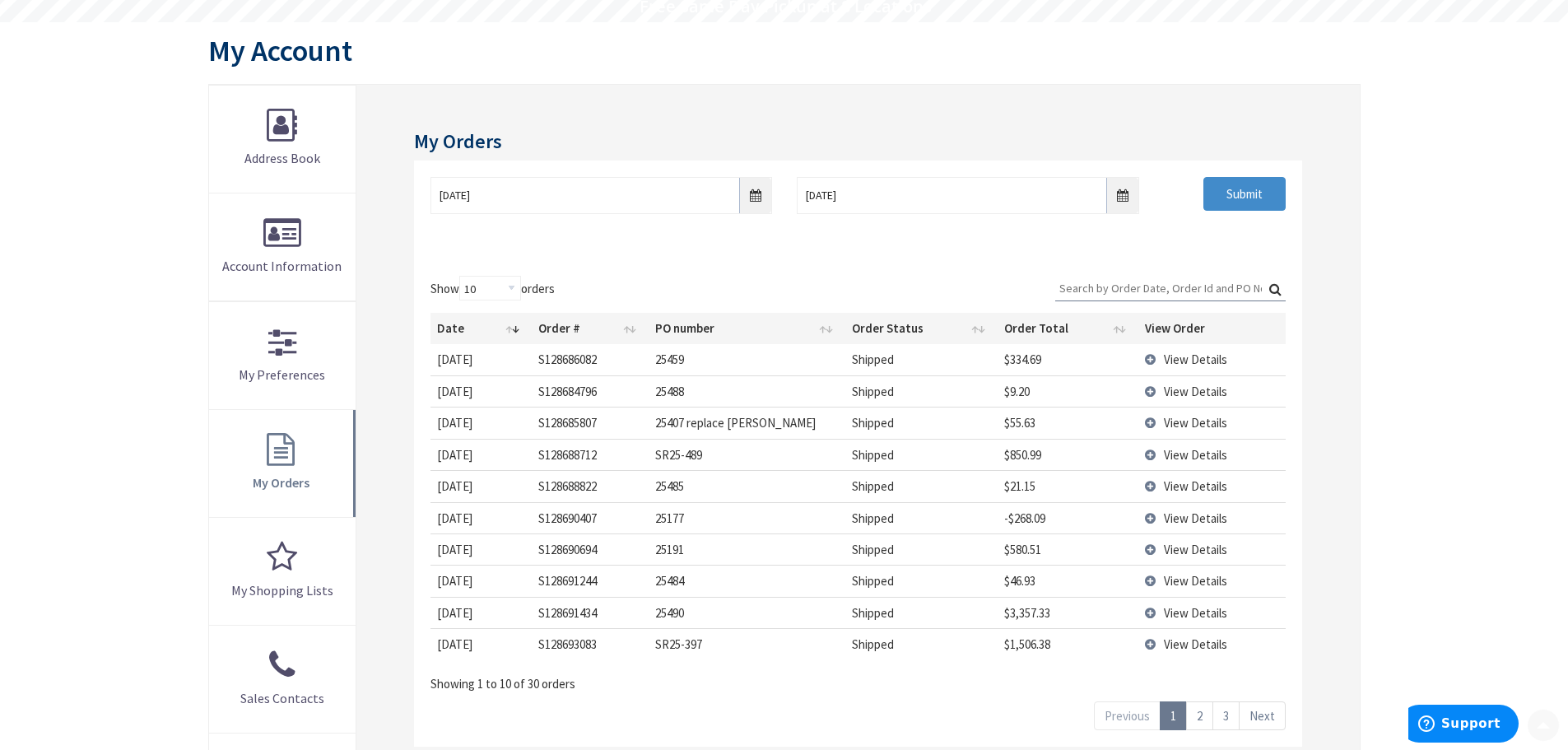
scroll to position [165, 0]
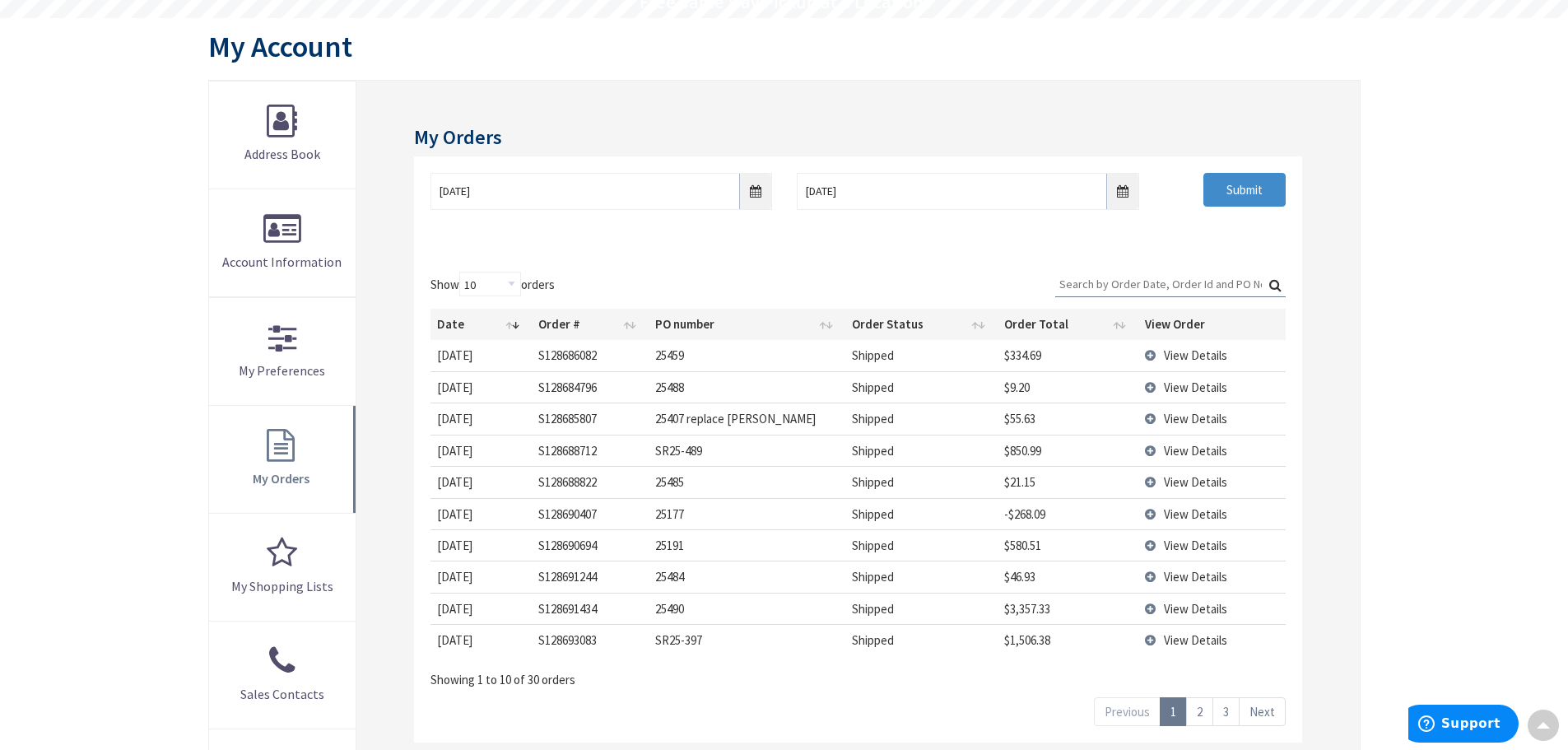
click at [1151, 355] on td "View Details" at bounding box center [1211, 355] width 146 height 30
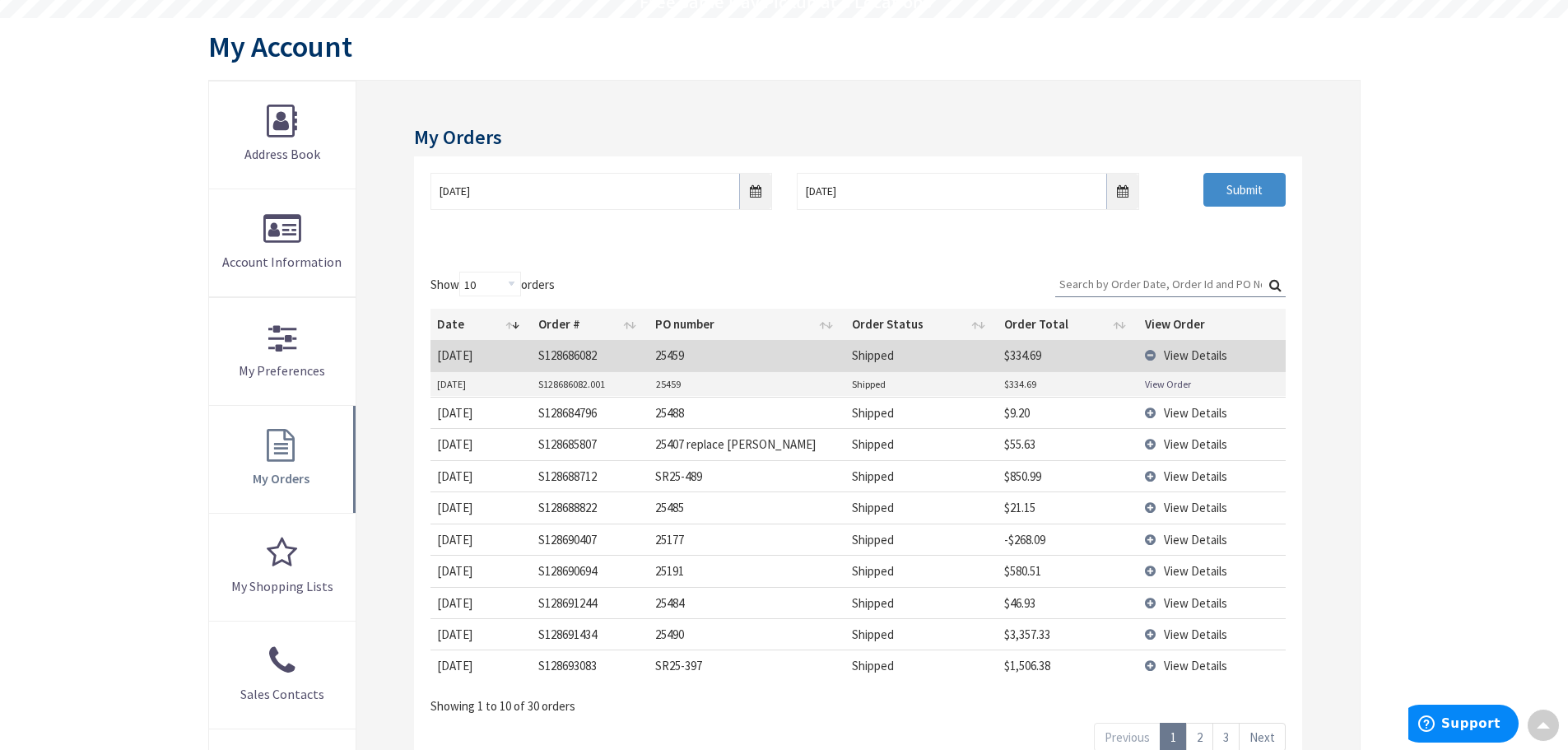
click at [1159, 389] on link "View Order" at bounding box center [1168, 384] width 46 height 14
click at [1151, 357] on td "View Details" at bounding box center [1211, 355] width 146 height 30
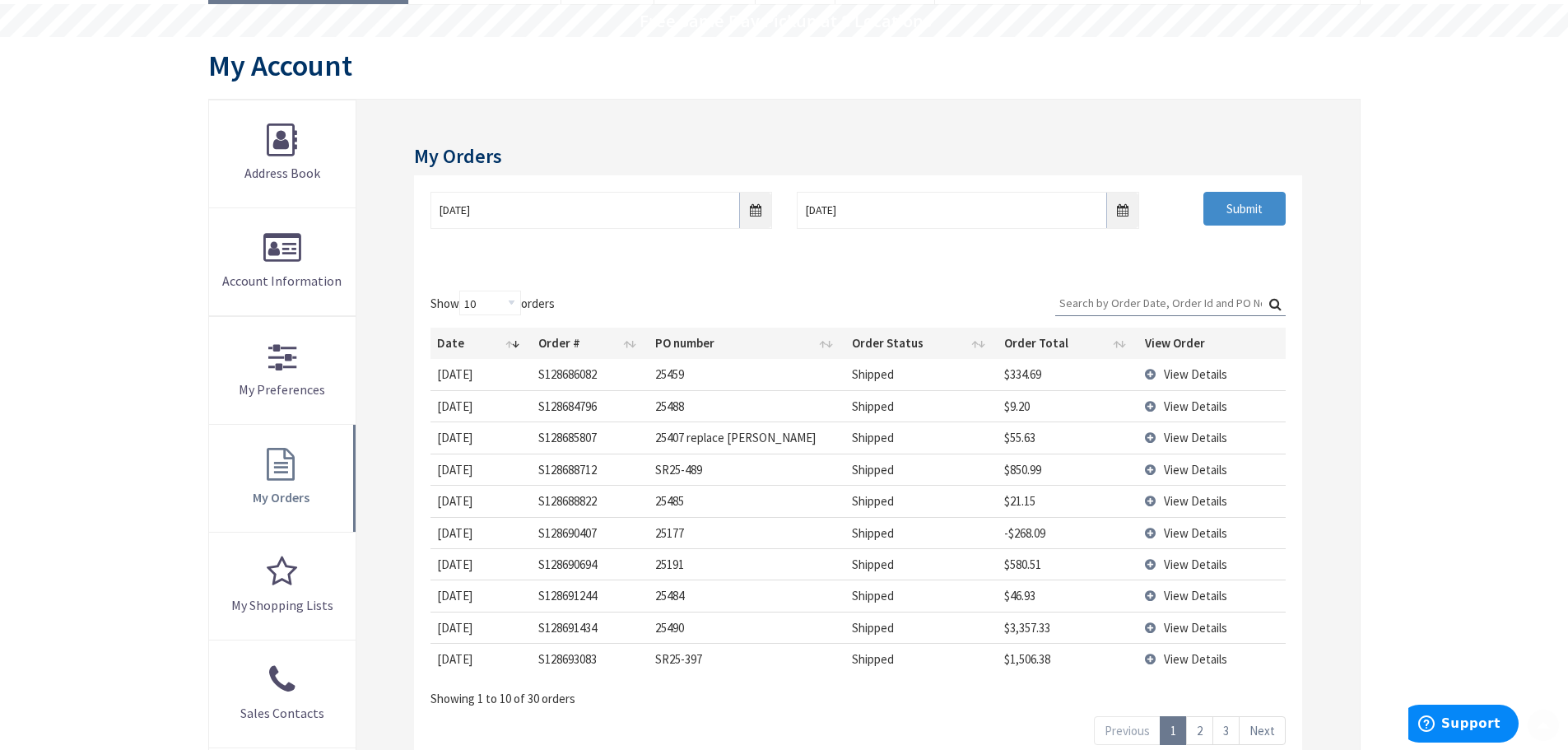
scroll to position [412, 0]
